Goal: Task Accomplishment & Management: Complete application form

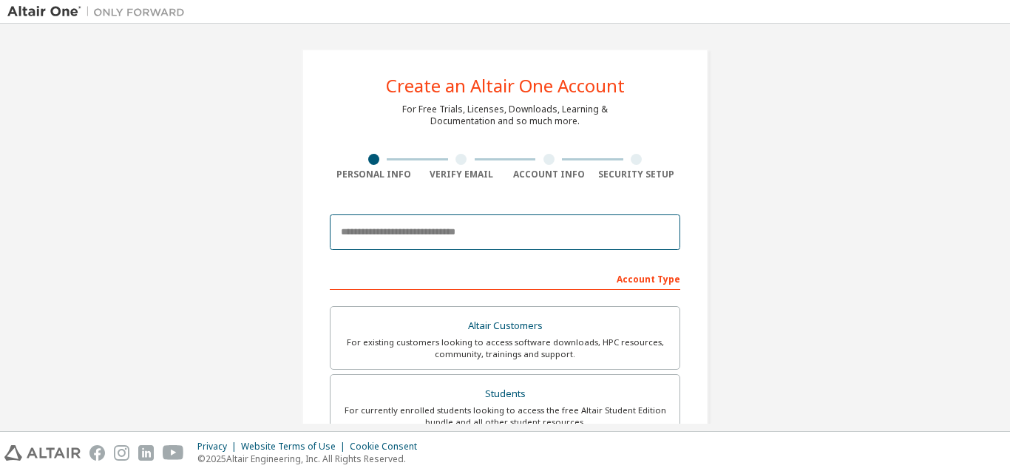
click at [438, 231] on input "email" at bounding box center [505, 231] width 351 height 35
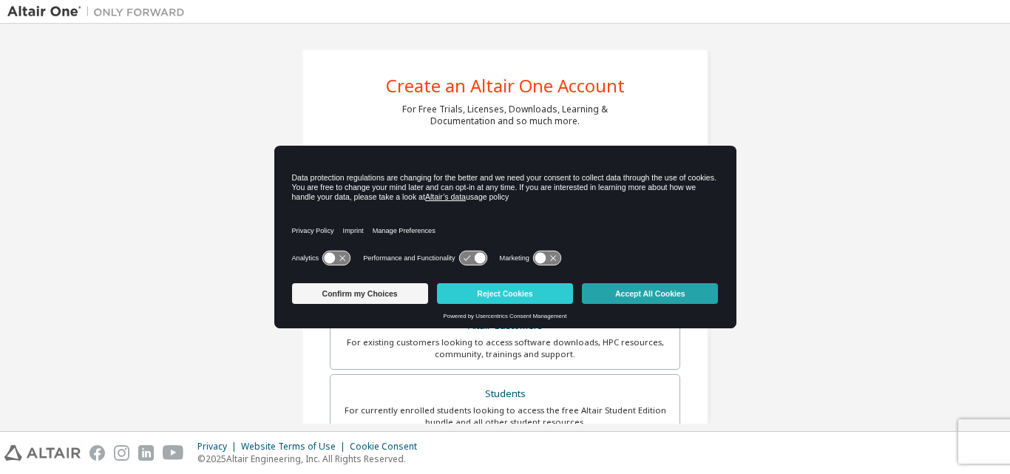
click at [612, 298] on button "Accept All Cookies" at bounding box center [650, 293] width 136 height 21
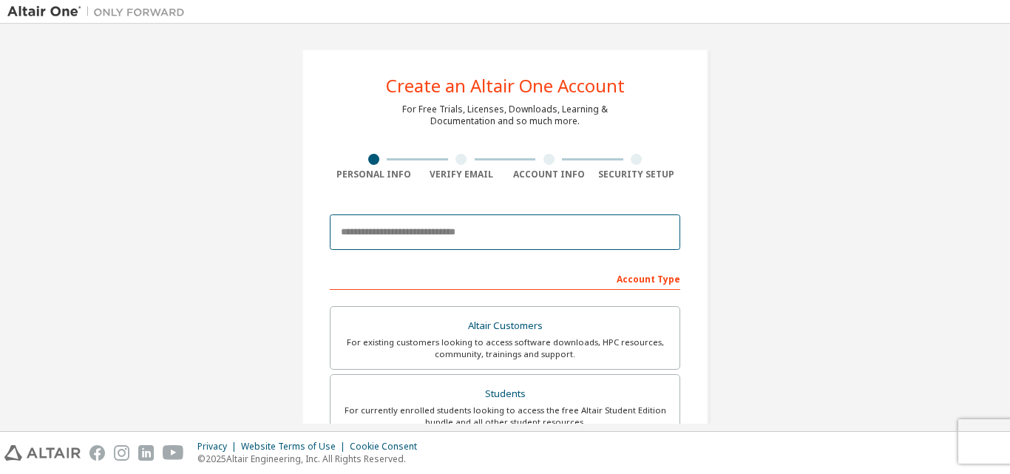
click at [499, 229] on input "email" at bounding box center [505, 231] width 351 height 35
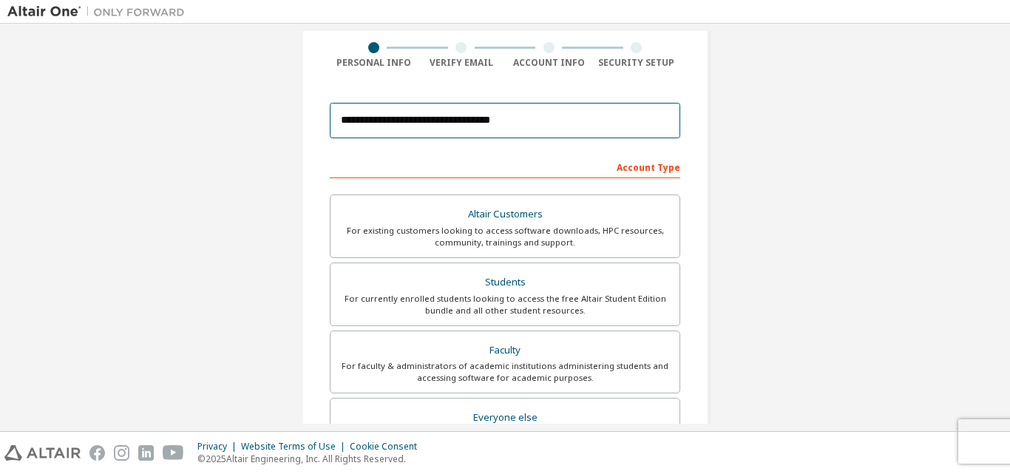
scroll to position [190, 0]
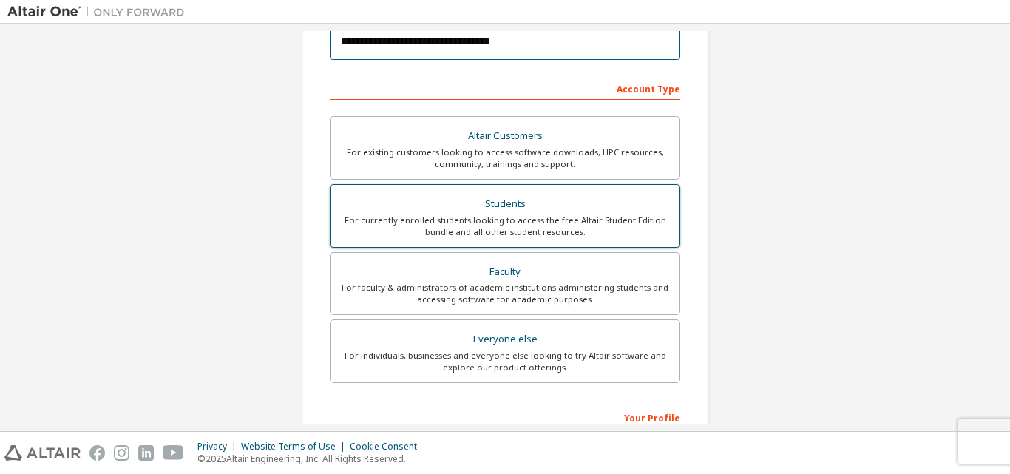
type input "**********"
click at [579, 237] on div "For currently enrolled students looking to access the free Altair Student Editi…" at bounding box center [504, 226] width 331 height 24
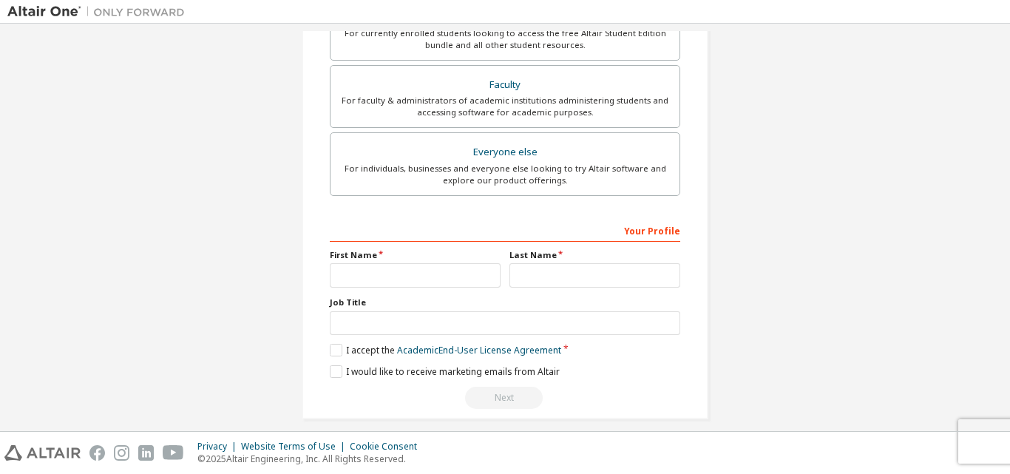
scroll to position [390, 0]
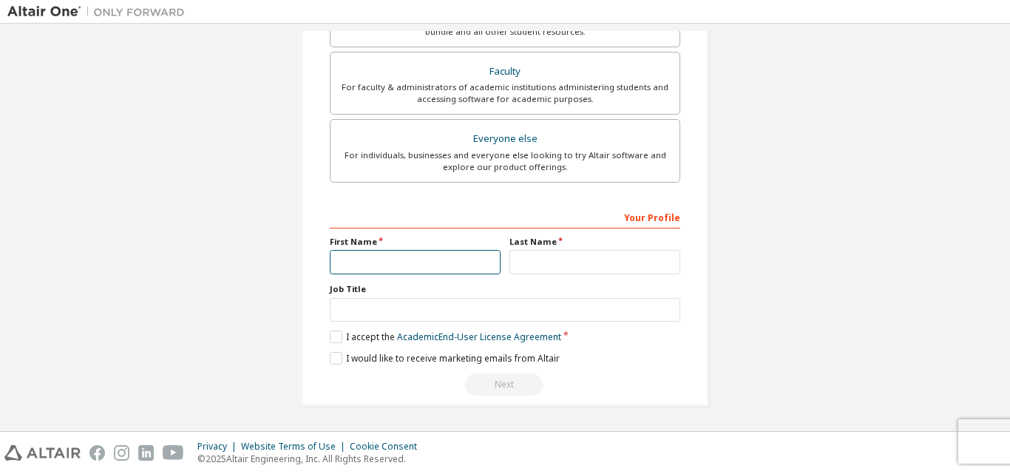
click at [425, 262] on input "text" at bounding box center [415, 262] width 171 height 24
type input "****"
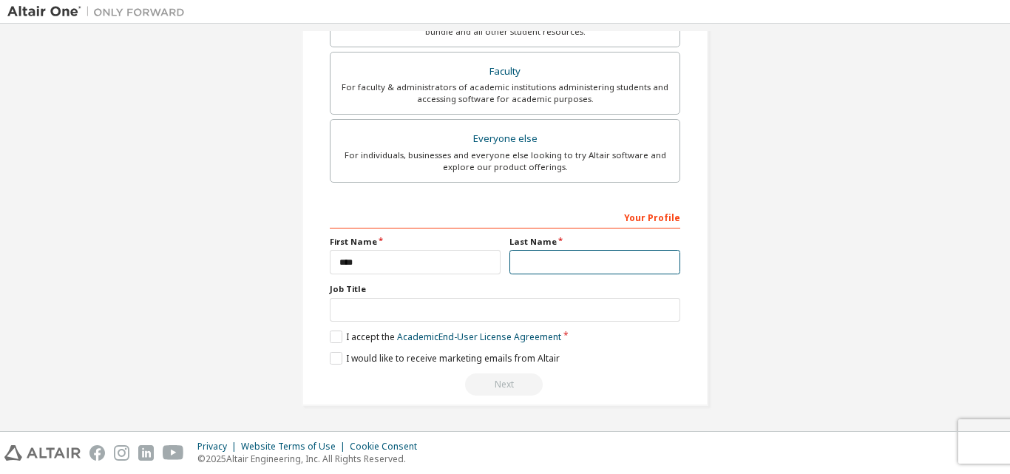
click at [566, 253] on input "text" at bounding box center [595, 262] width 171 height 24
type input "*******"
click at [331, 341] on label "I accept the Academic End-User License Agreement" at bounding box center [445, 337] width 231 height 13
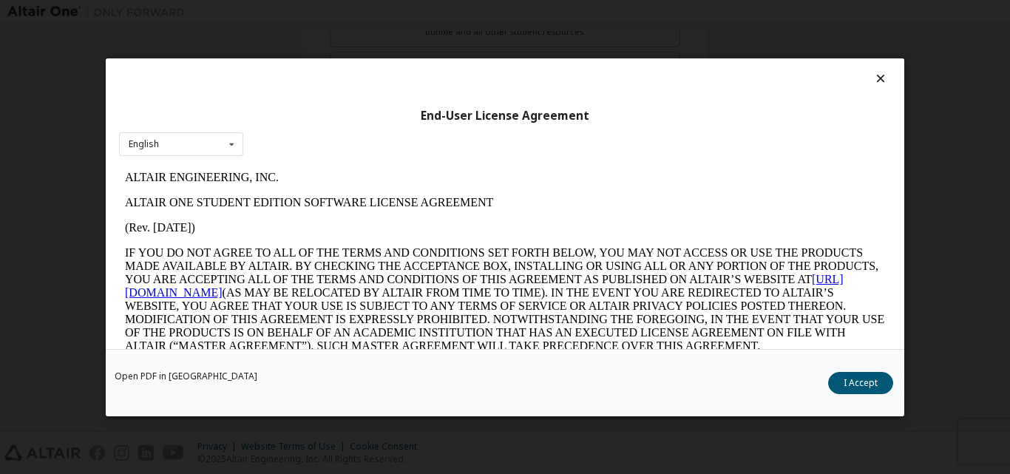
scroll to position [0, 0]
click at [858, 390] on button "I Accept" at bounding box center [860, 382] width 65 height 22
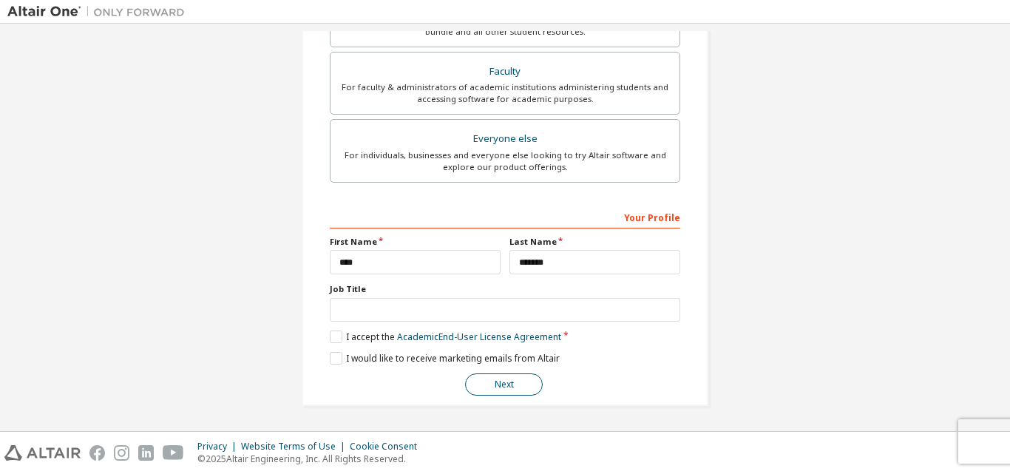
click at [501, 380] on button "Next" at bounding box center [504, 384] width 78 height 22
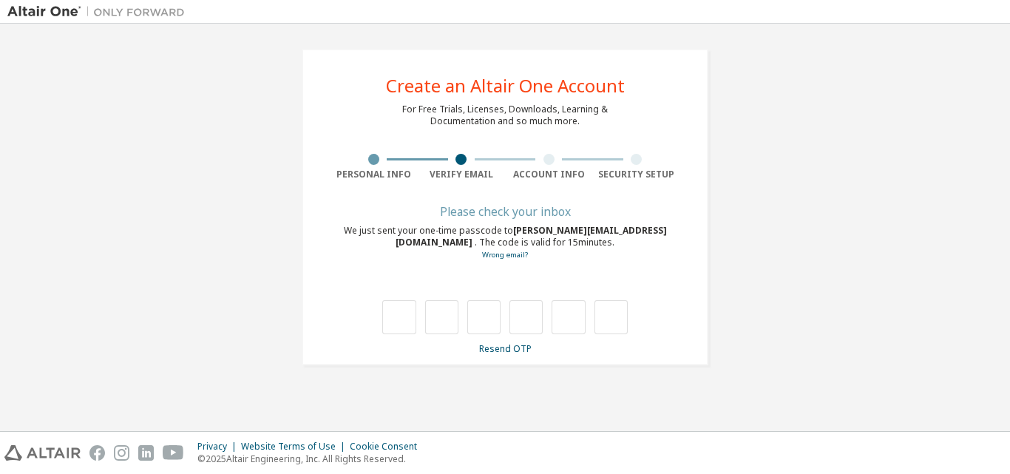
type input "*"
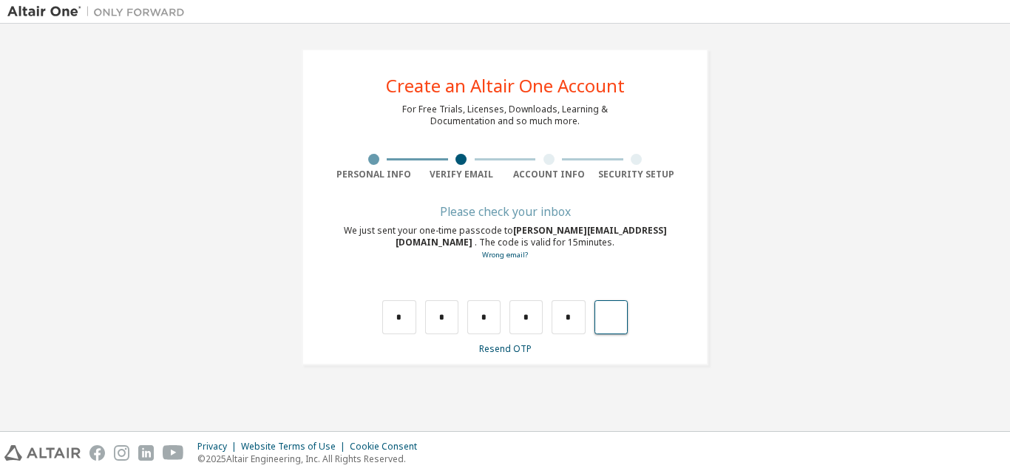
type input "*"
